Goal: Task Accomplishment & Management: Complete application form

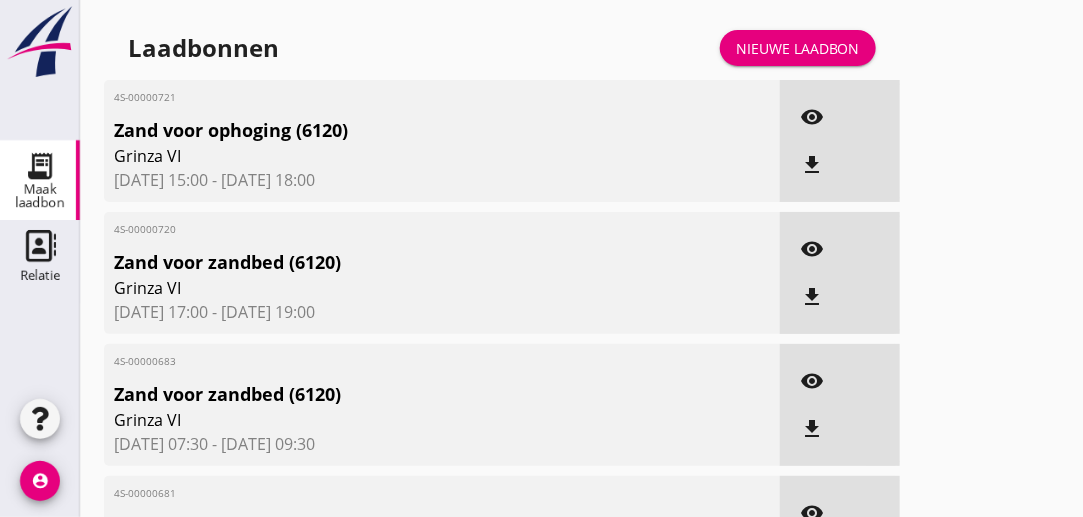
click at [764, 39] on div "Nieuwe laadbon" at bounding box center [798, 48] width 124 height 21
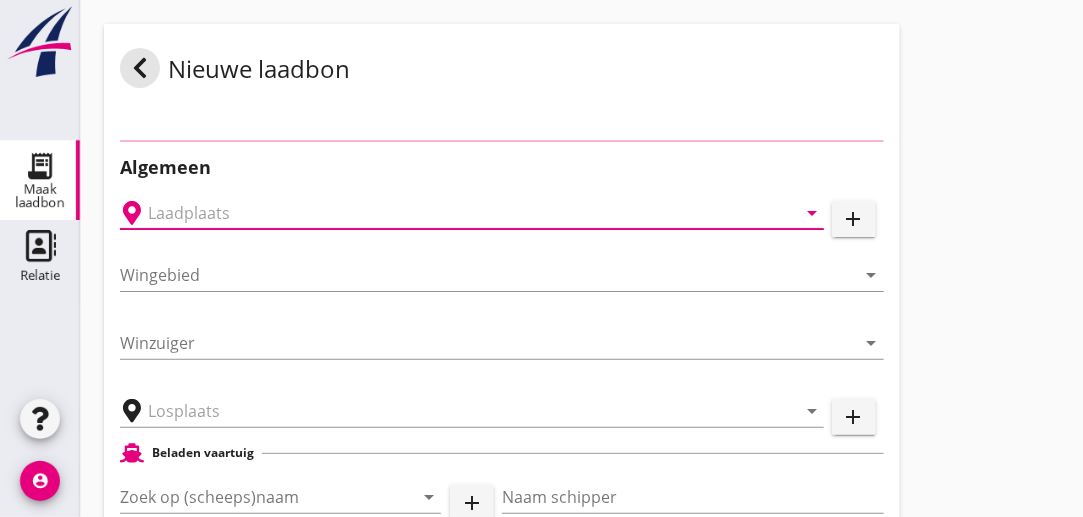
click at [465, 221] on input "text" at bounding box center [458, 213] width 620 height 32
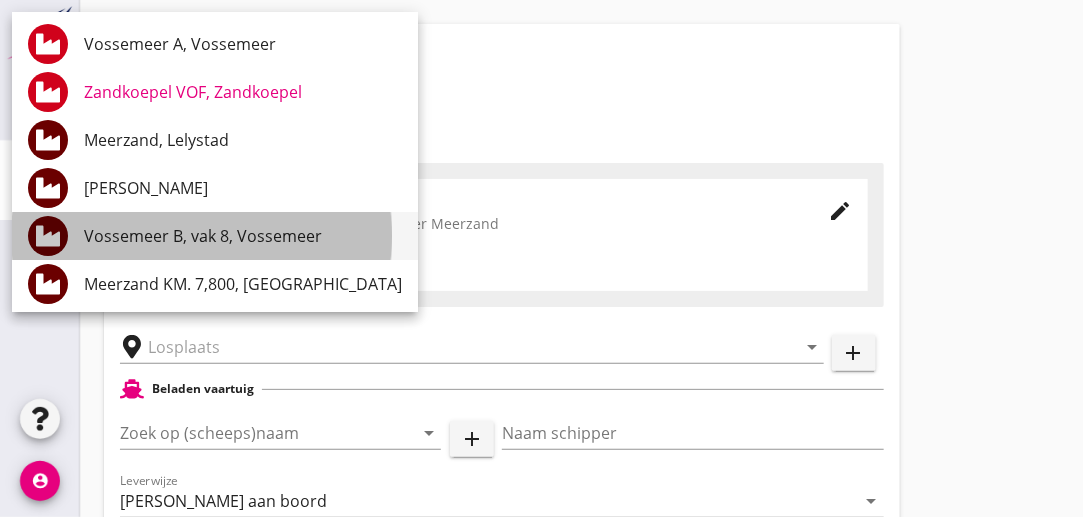
click at [216, 231] on div "Vossemeer B, vak 8, Vossemeer" at bounding box center [243, 236] width 318 height 24
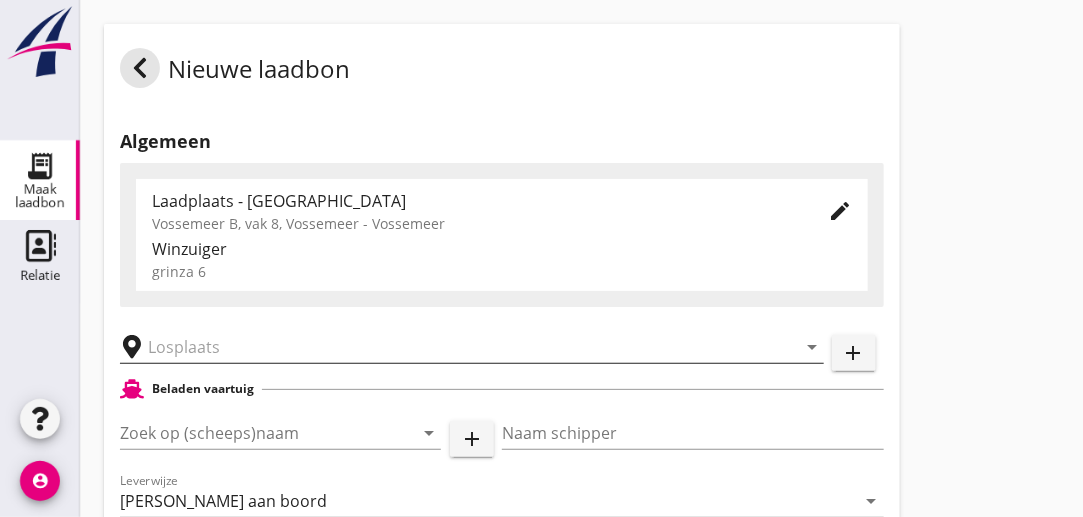
drag, startPoint x: 233, startPoint y: 327, endPoint x: 230, endPoint y: 349, distance: 22.2
click at [230, 349] on div "arrow_drop_down" at bounding box center [472, 346] width 704 height 62
click at [230, 349] on input "text" at bounding box center [458, 347] width 620 height 32
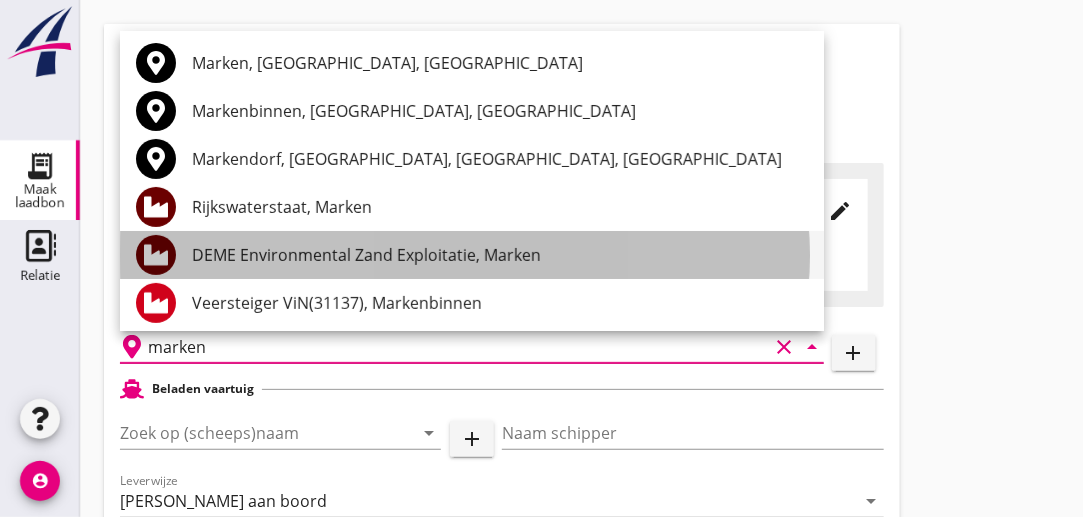
click at [338, 273] on div "DEME Environmental Zand Exploitatie, Marken" at bounding box center [500, 255] width 616 height 48
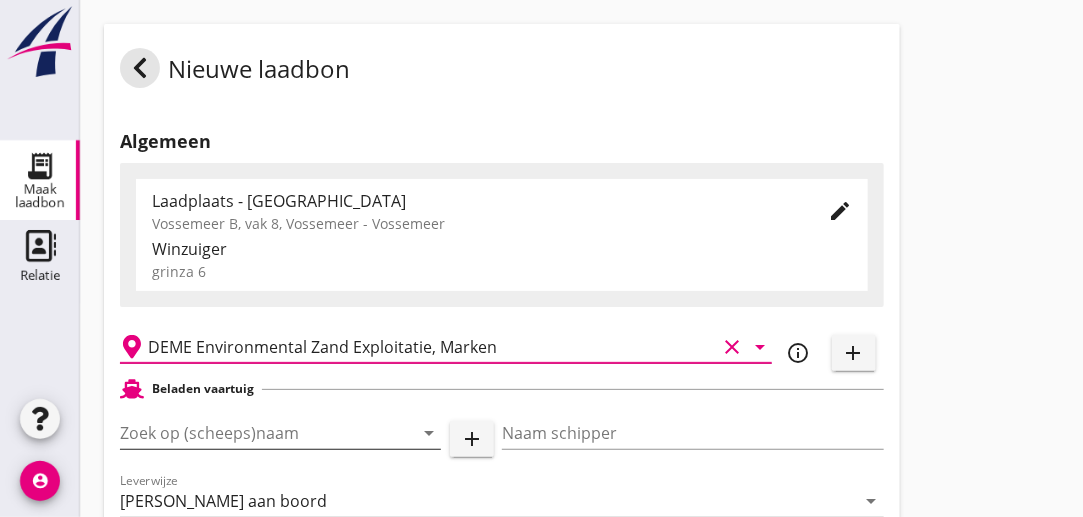
type input "DEME Environmental Zand Exploitatie, Marken"
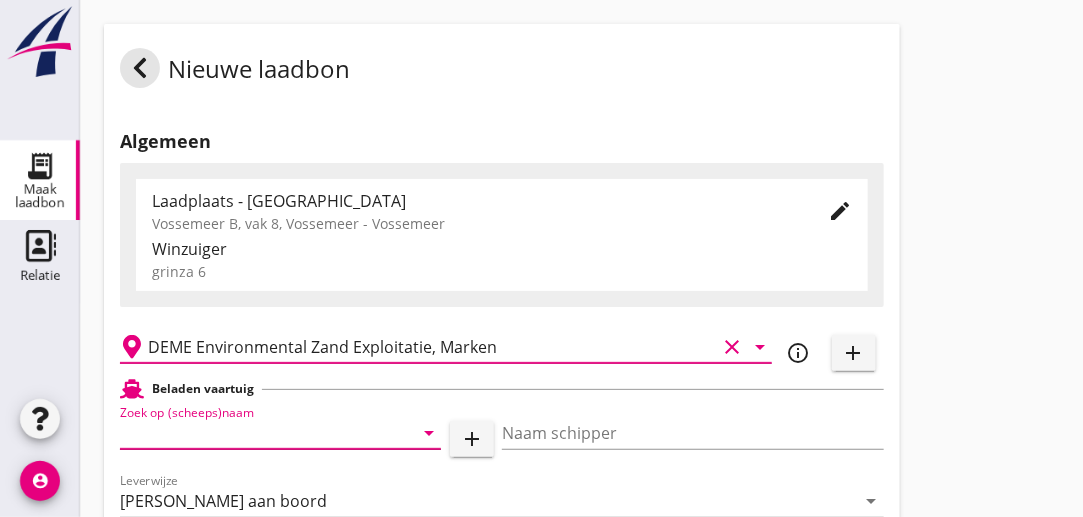
click at [308, 436] on input "Zoek op (scheeps)naam" at bounding box center [252, 433] width 265 height 32
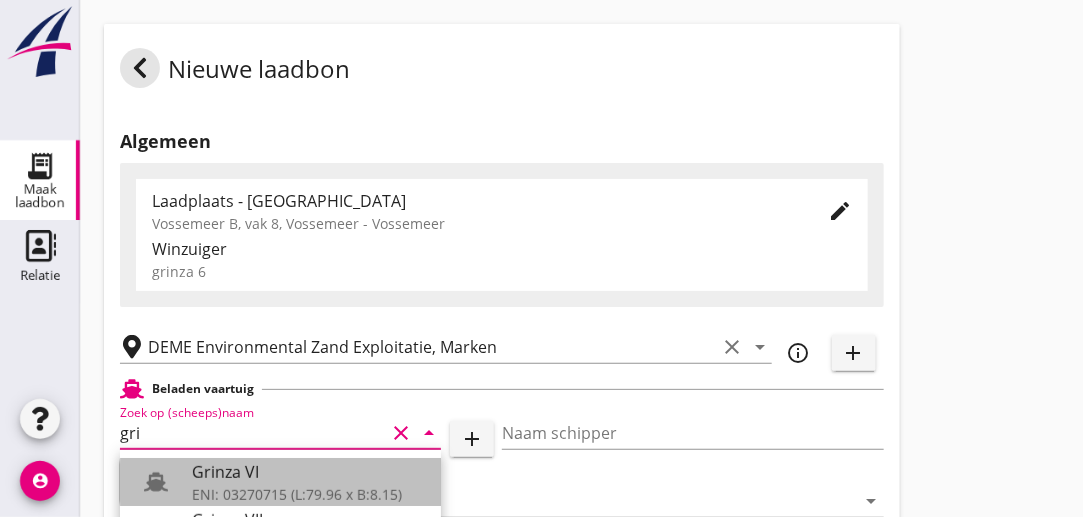
click at [266, 469] on div "Grinza VI" at bounding box center [308, 472] width 233 height 24
type input "Grinza VI"
type input "[PERSON_NAME]"
type input "646"
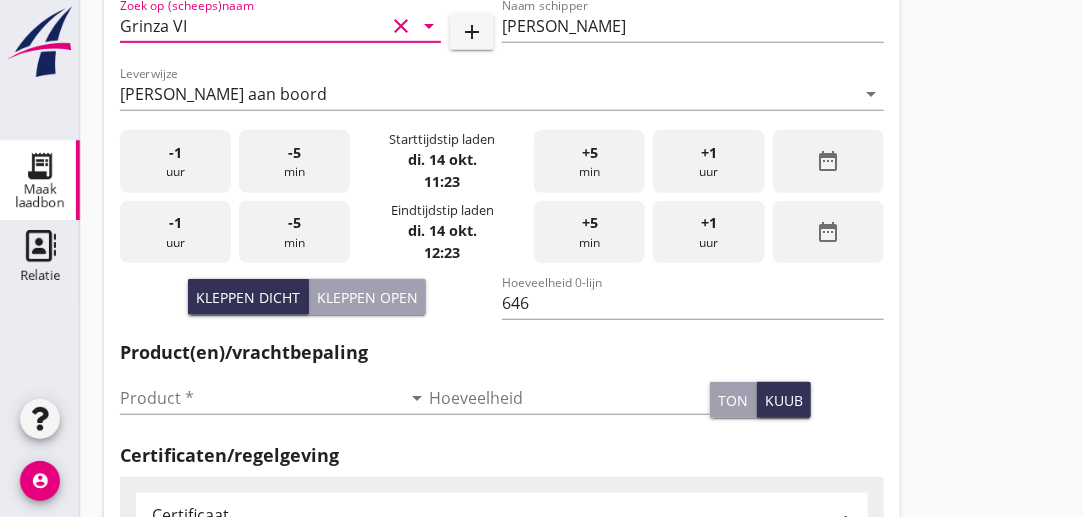
scroll to position [431, 0]
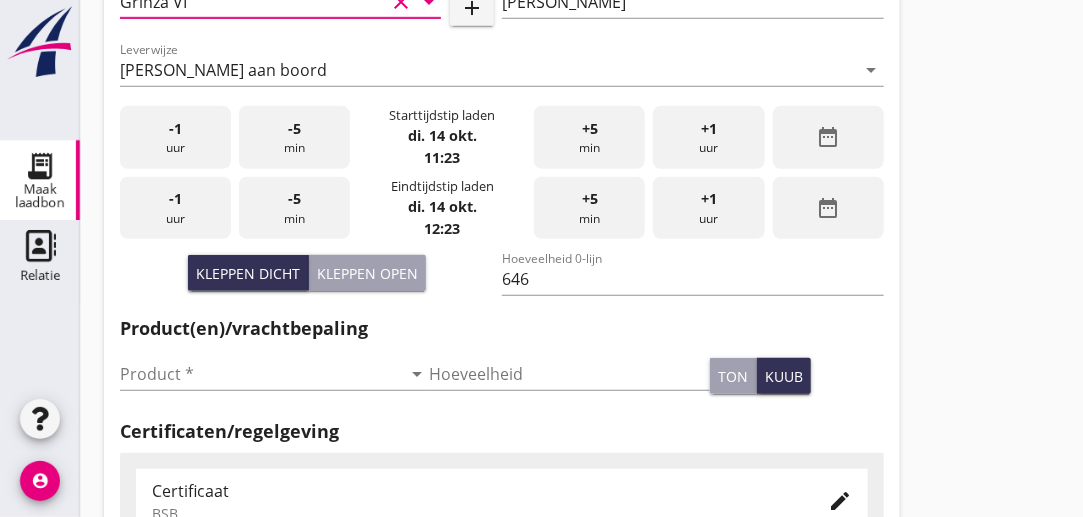
type input "Grinza VI"
click at [198, 145] on div "-1 uur" at bounding box center [175, 137] width 111 height 63
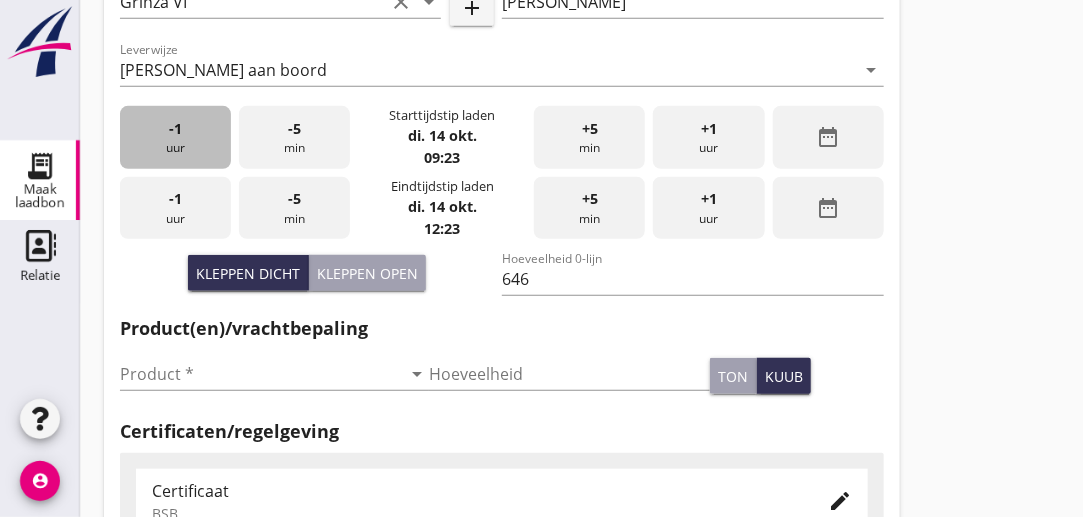
click at [198, 145] on div "-1 uur" at bounding box center [175, 137] width 111 height 63
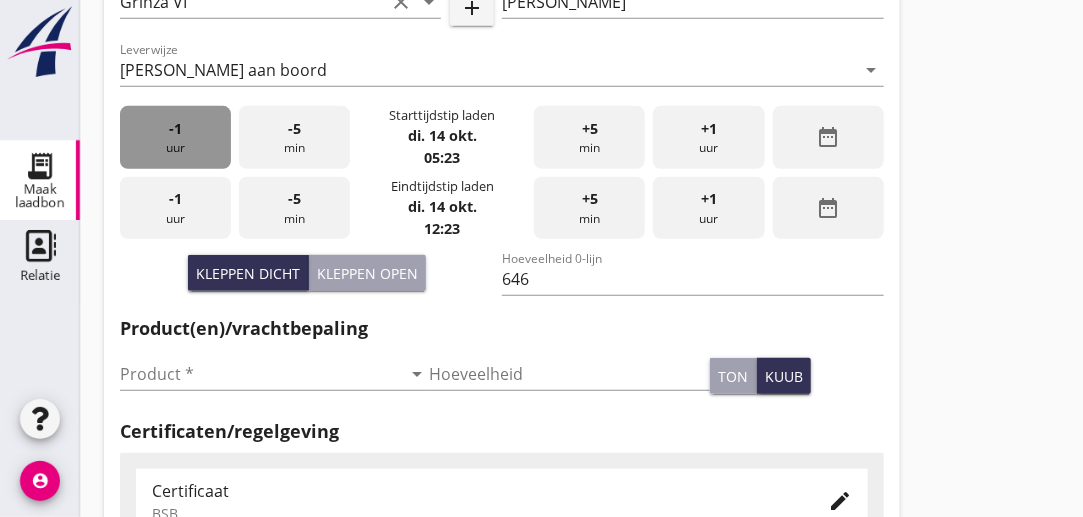
click at [198, 145] on div "-1 uur" at bounding box center [175, 137] width 111 height 63
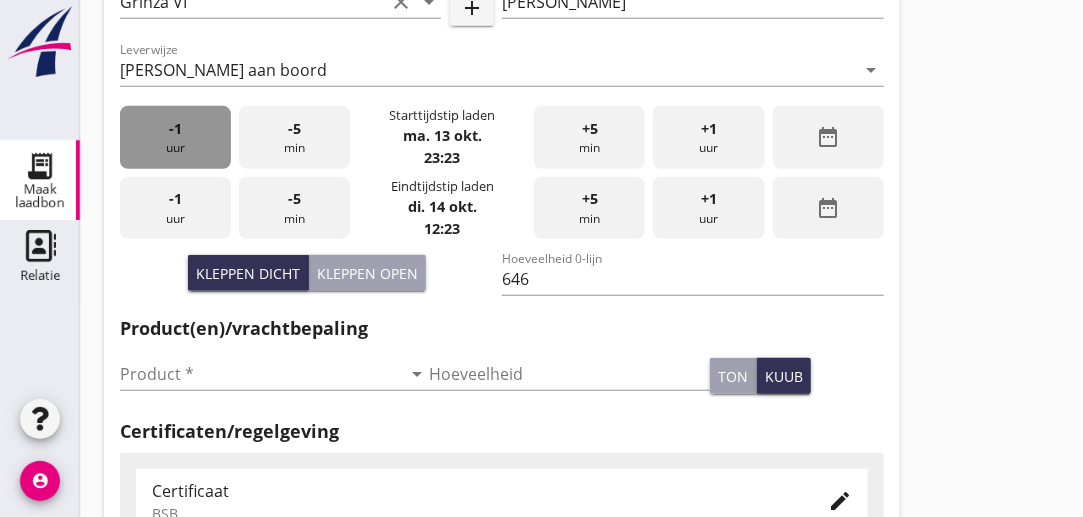
click at [198, 145] on div "-1 uur" at bounding box center [175, 137] width 111 height 63
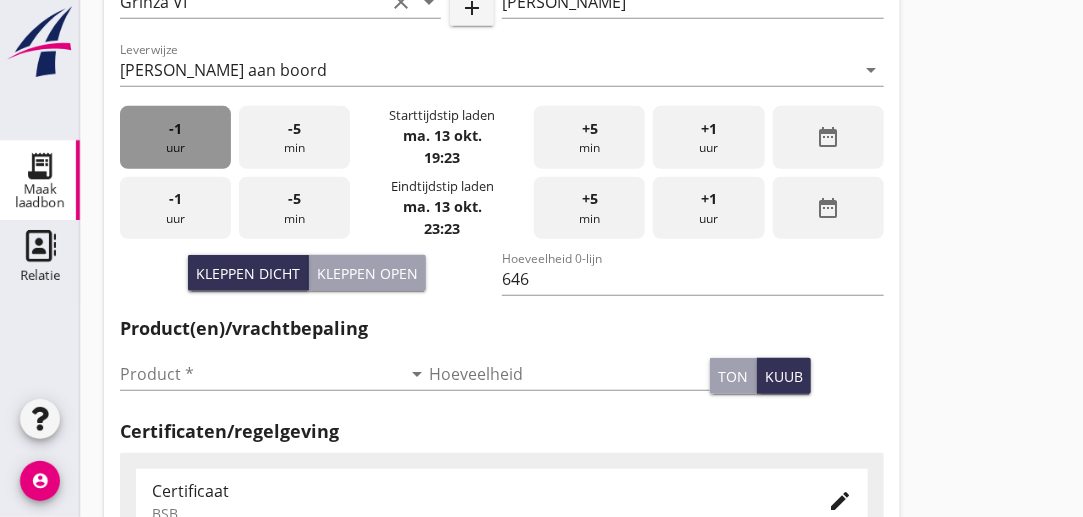
click at [198, 145] on div "-1 uur" at bounding box center [175, 137] width 111 height 63
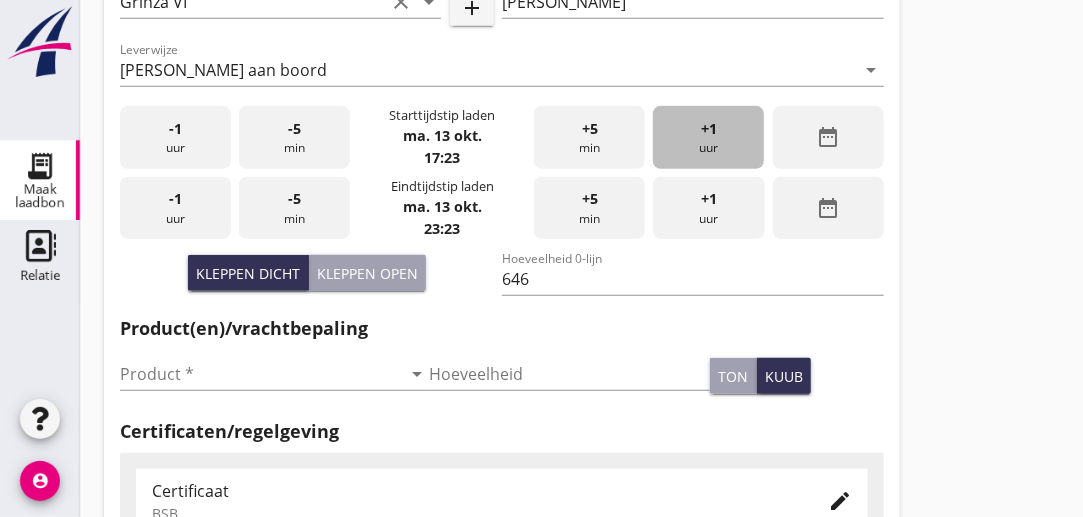
click at [682, 150] on div "+1 uur" at bounding box center [708, 137] width 111 height 63
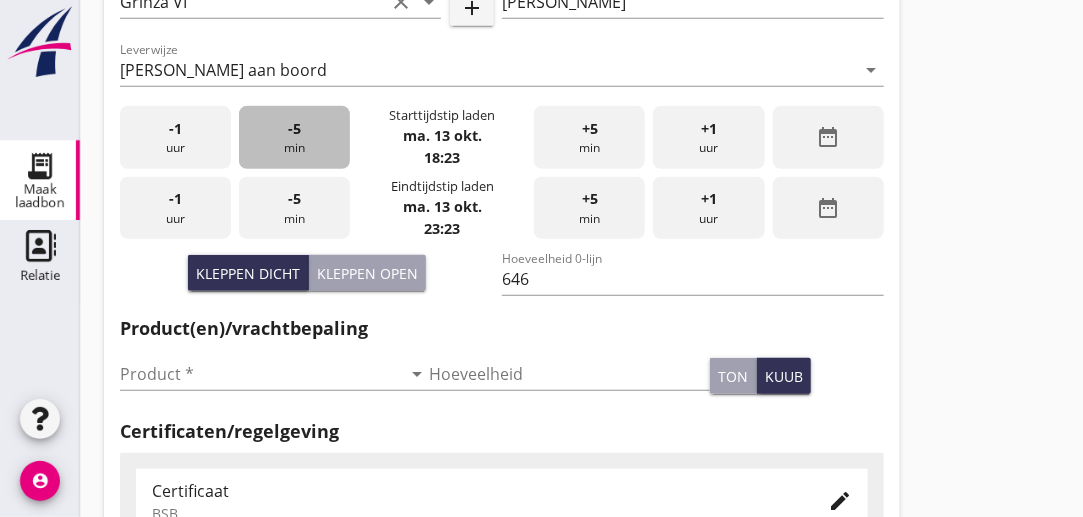
click at [288, 138] on div "-5 min" at bounding box center [294, 137] width 111 height 63
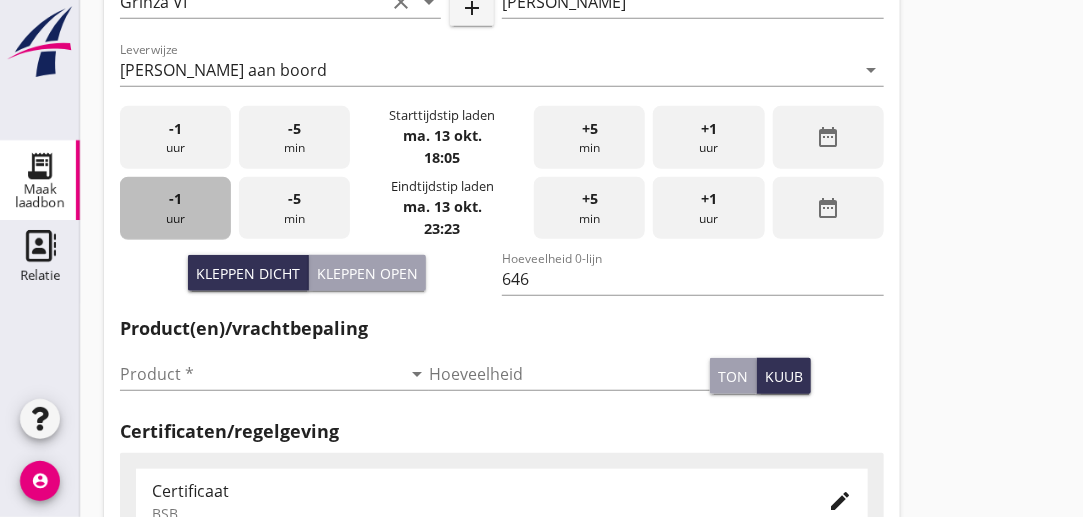
click at [171, 223] on div "-1 uur" at bounding box center [175, 208] width 111 height 63
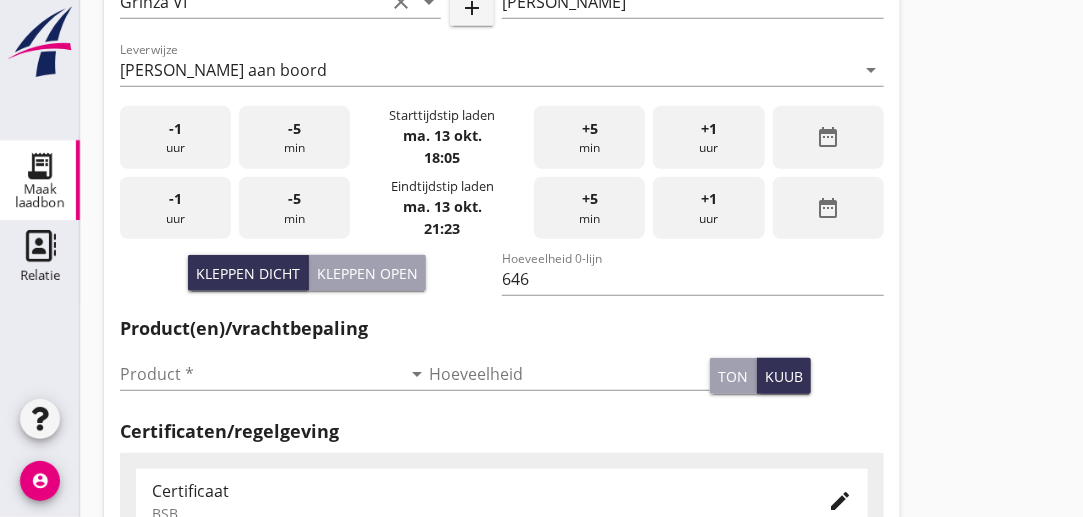
click at [171, 223] on div "-1 uur" at bounding box center [175, 208] width 111 height 63
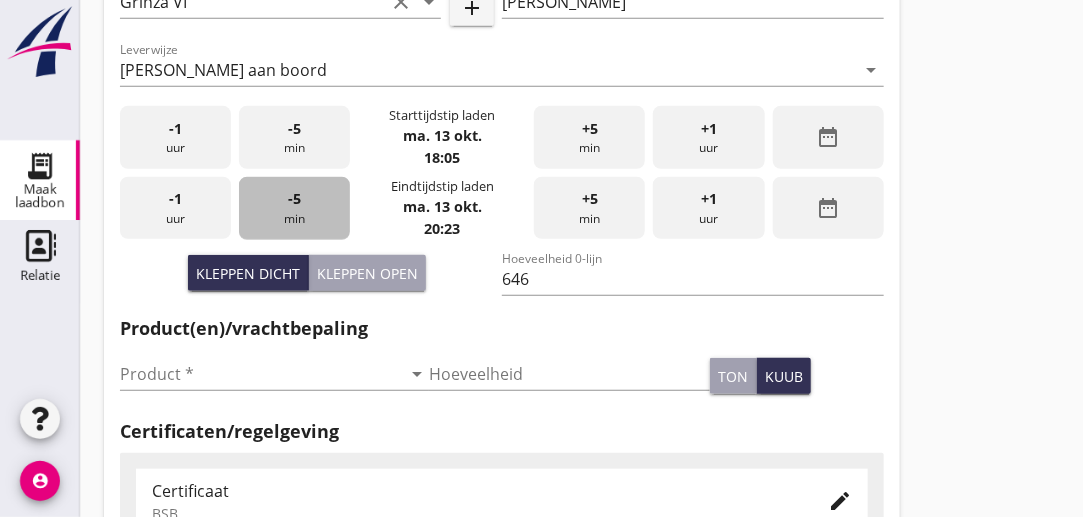
click at [300, 209] on div "-5 min" at bounding box center [294, 208] width 111 height 63
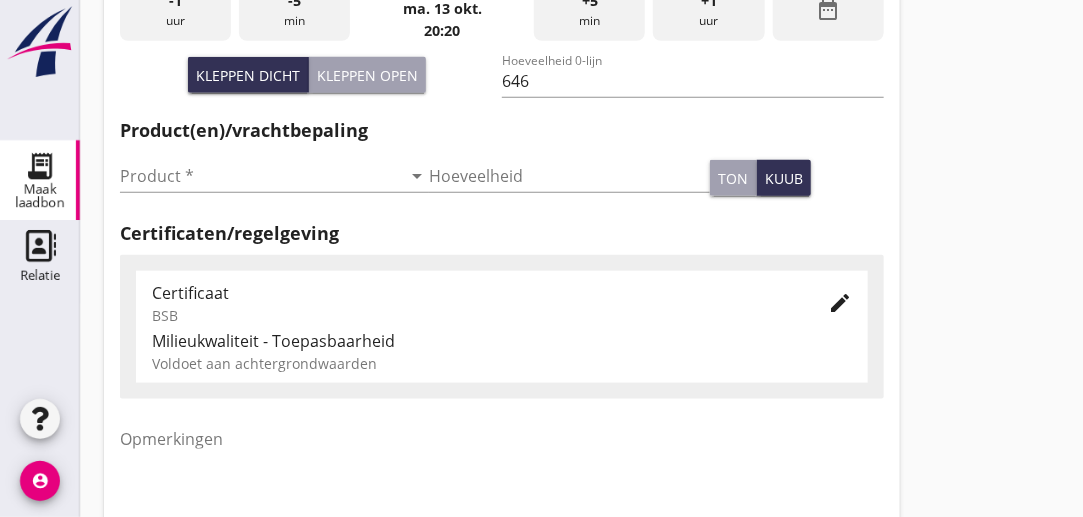
scroll to position [633, 0]
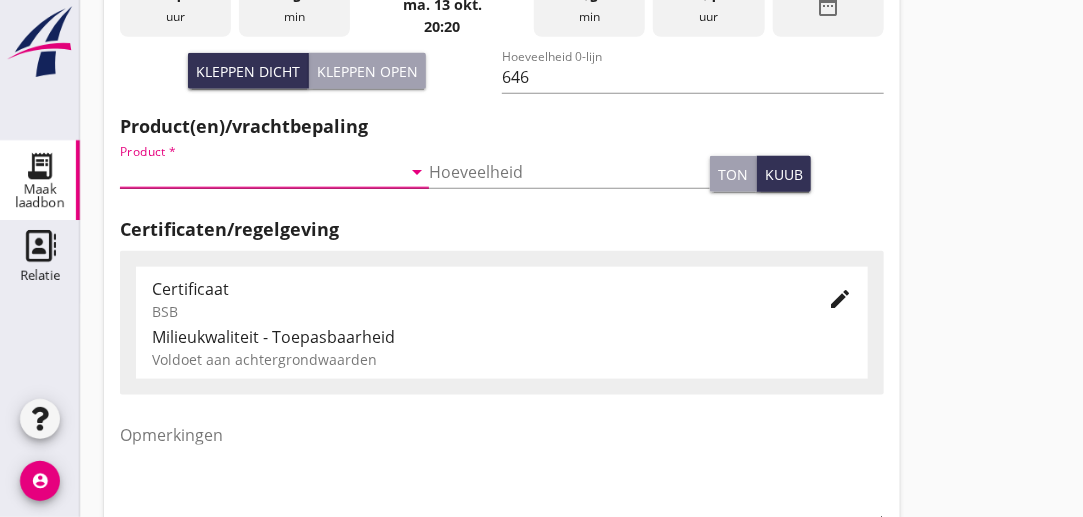
click at [196, 172] on input "Product *" at bounding box center [260, 172] width 281 height 32
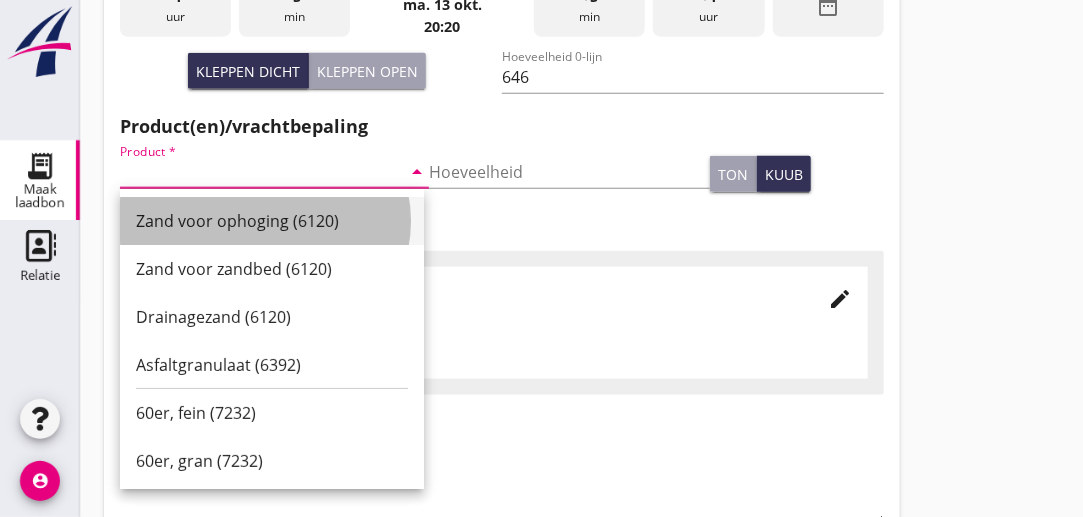
click at [204, 221] on div "Zand voor ophoging (6120)" at bounding box center [272, 221] width 272 height 24
type input "Zand voor ophoging (6120)"
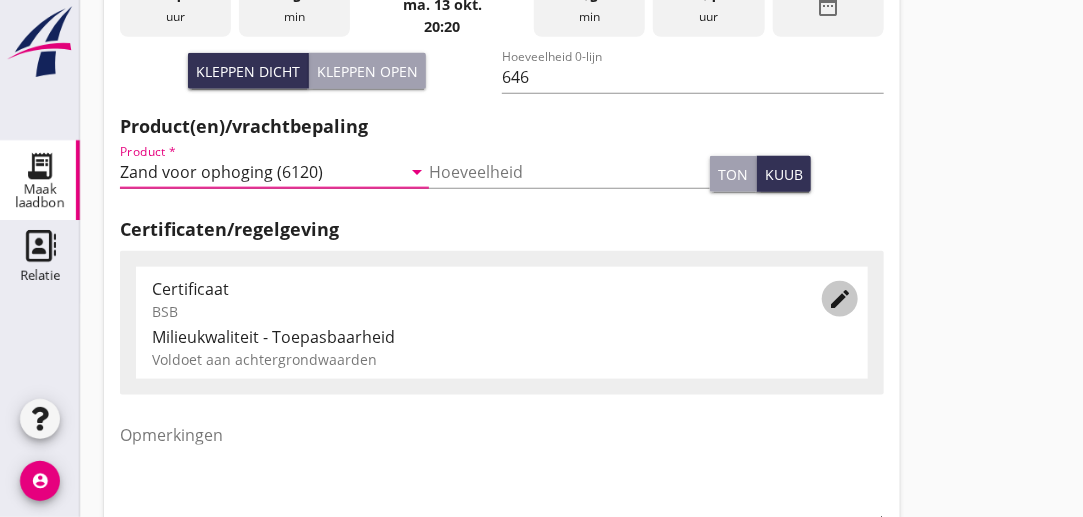
click at [844, 293] on icon "edit" at bounding box center [840, 299] width 24 height 24
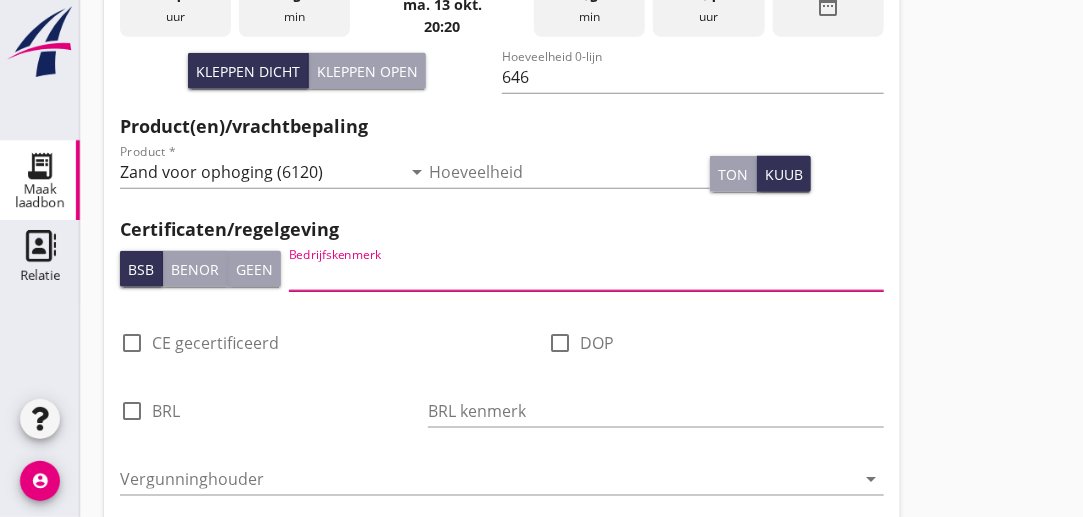
click at [440, 284] on input "Bedrijfskenmerk" at bounding box center [586, 275] width 595 height 32
type input "DEME"
click at [328, 477] on input "Vergunninghouder" at bounding box center [488, 479] width 736 height 32
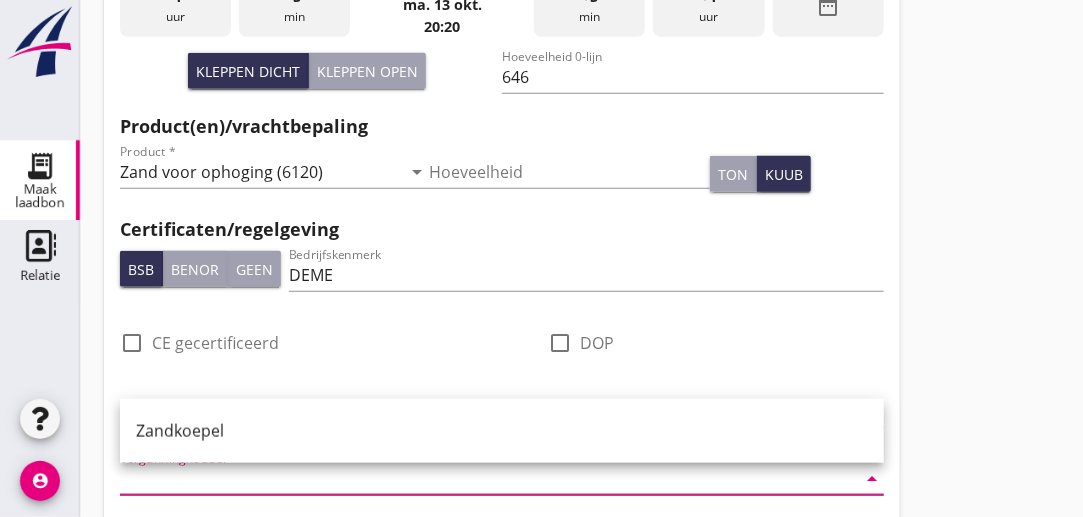
click at [386, 481] on input "Vergunninghouder" at bounding box center [488, 479] width 736 height 32
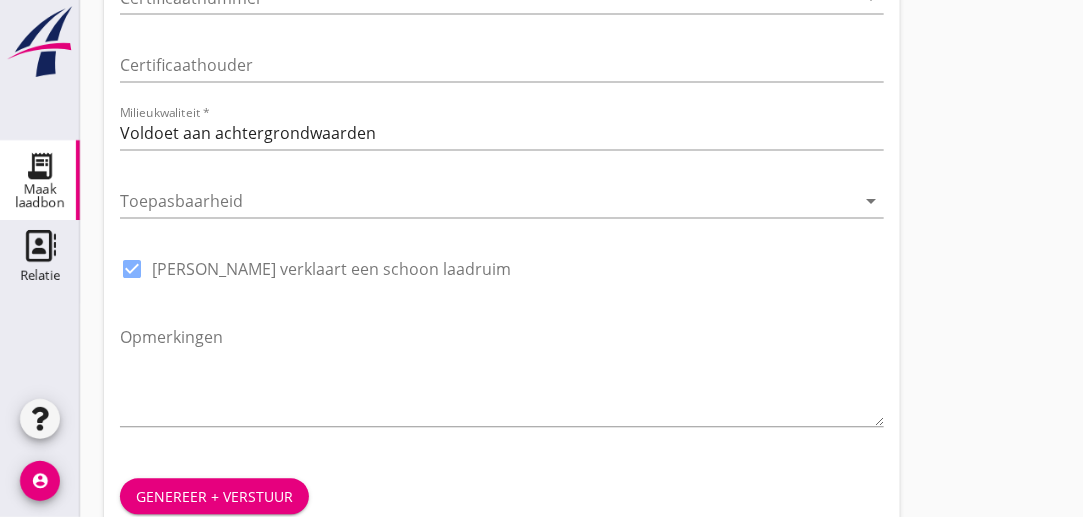
scroll to position [1288, 0]
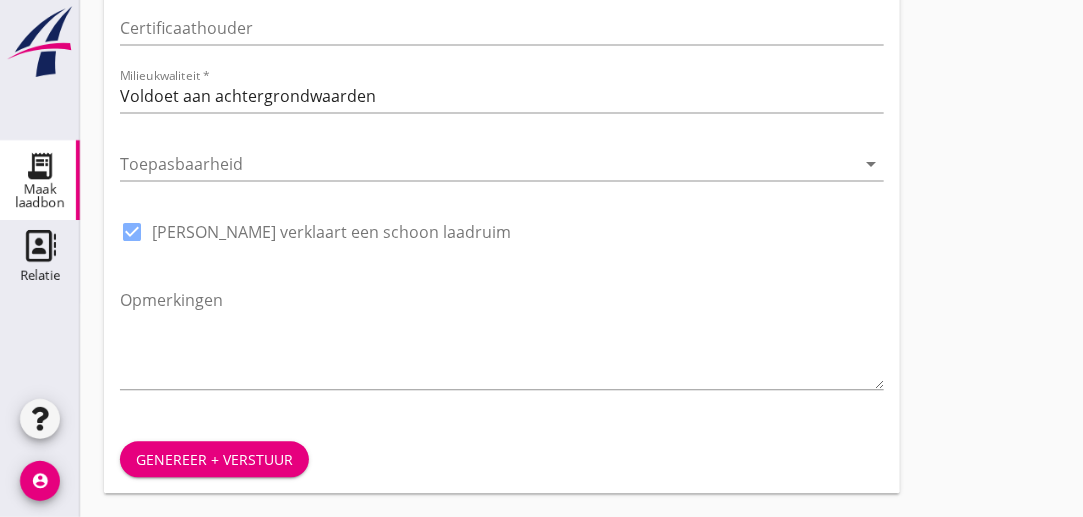
type input "DEME NL Afd. Zand Exploitatie"
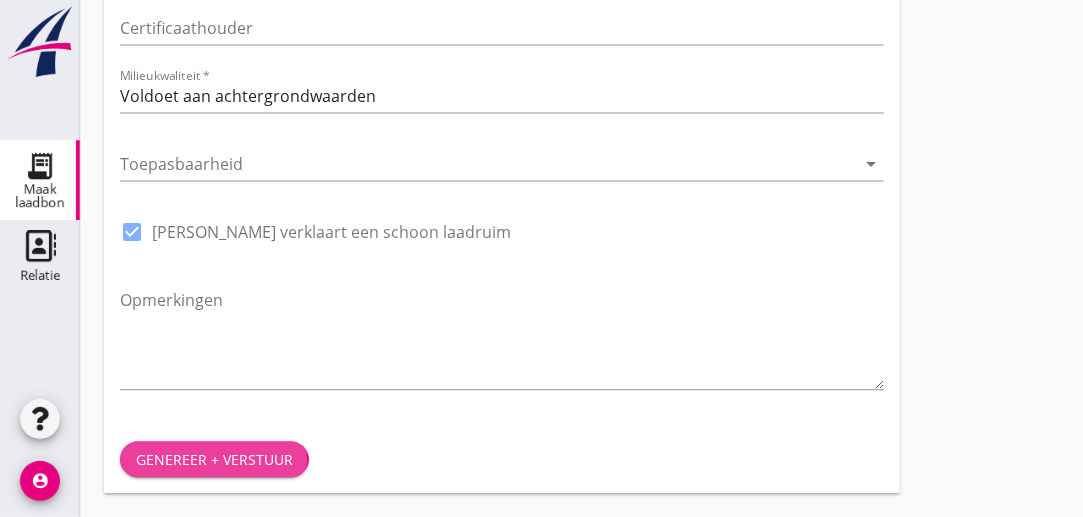
click at [233, 460] on div "Genereer + verstuur" at bounding box center [214, 459] width 157 height 21
